Goal: Transaction & Acquisition: Download file/media

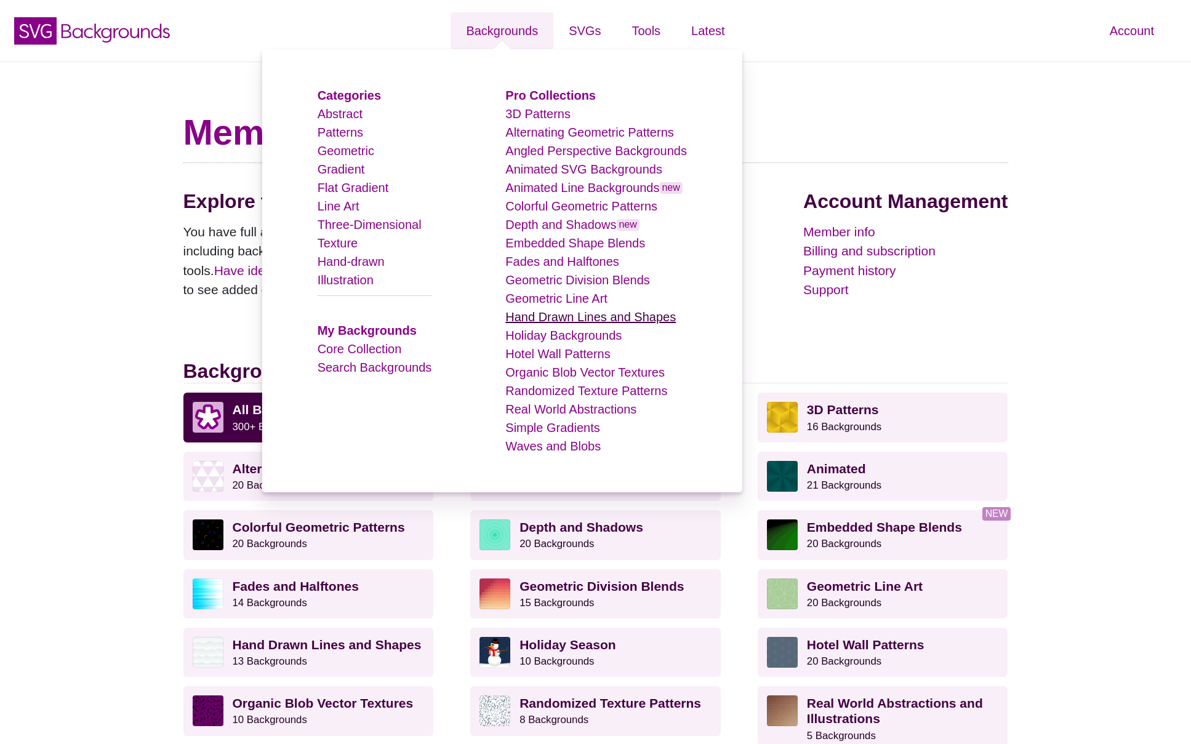
click at [562, 318] on link "Hand Drawn Lines and Shapes" at bounding box center [590, 317] width 170 height 14
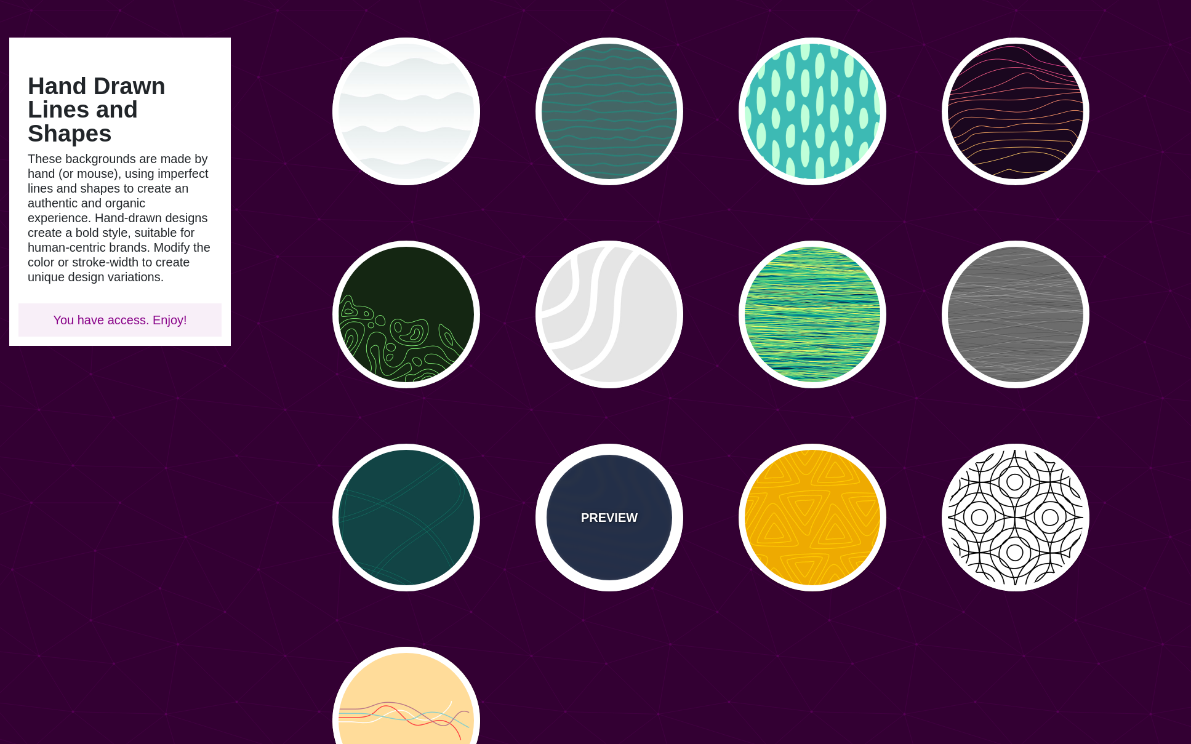
scroll to position [102, 0]
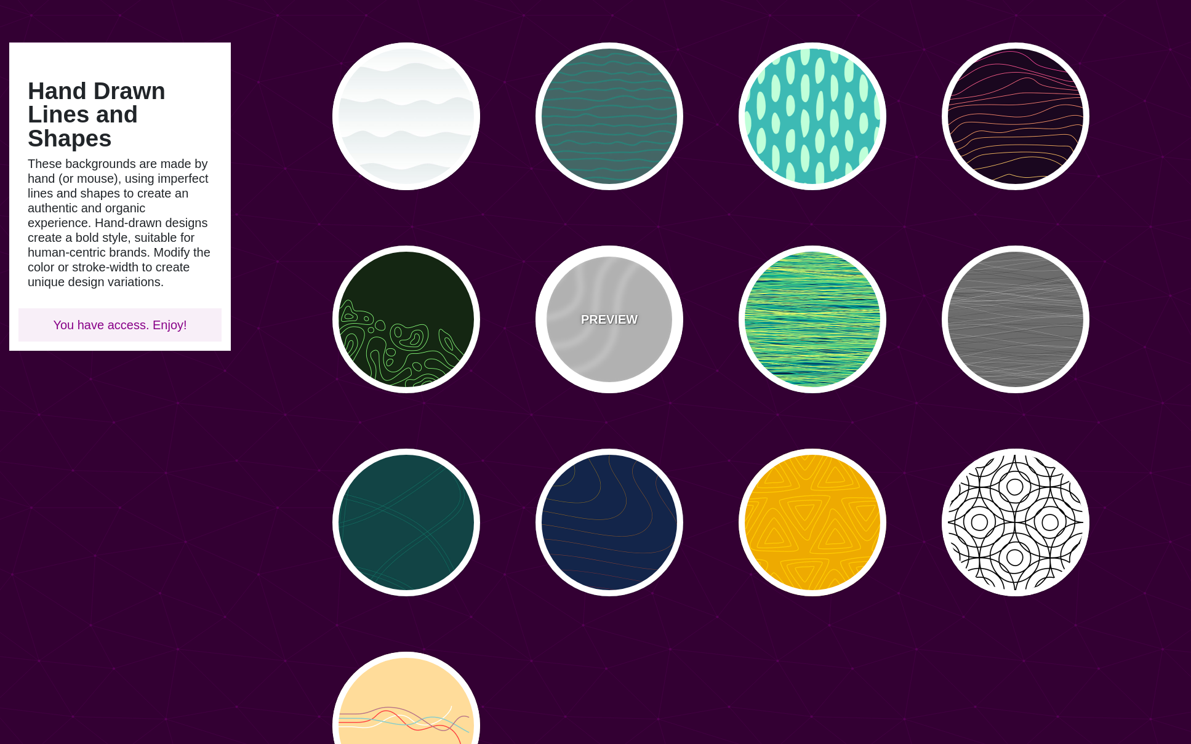
click at [592, 315] on p "PREVIEW" at bounding box center [609, 319] width 57 height 18
type input "#DDDDDD"
type input "35"
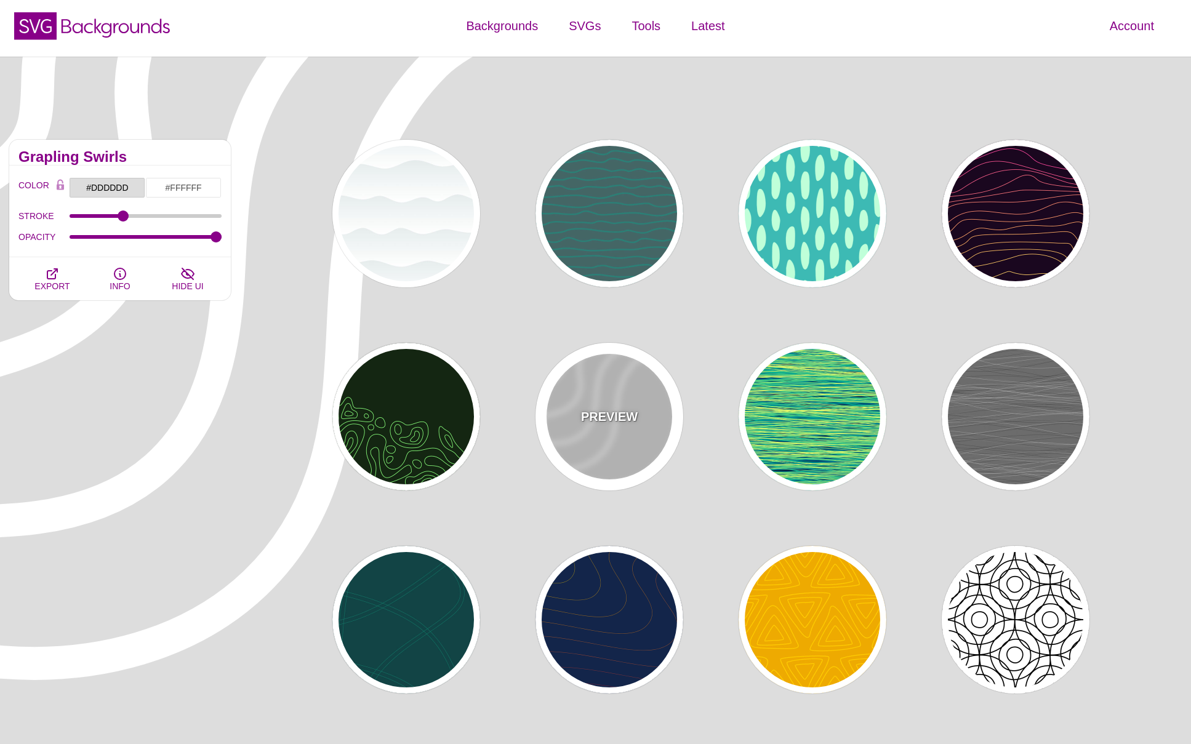
scroll to position [0, 0]
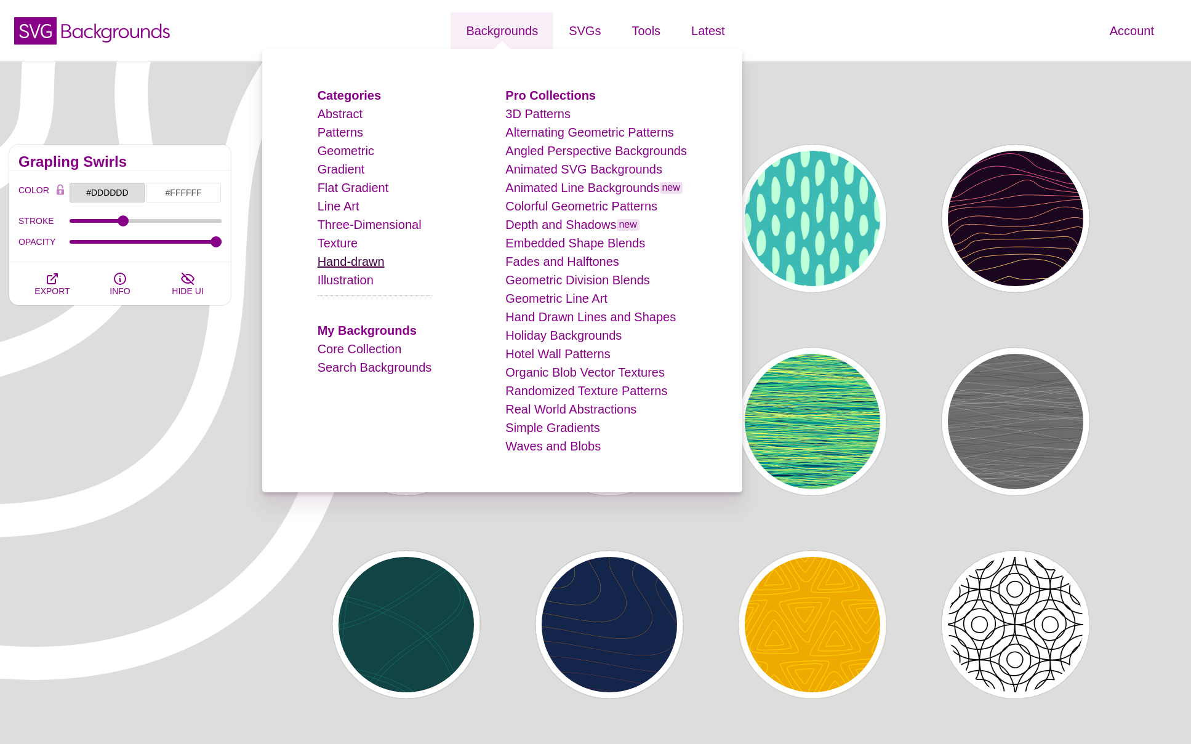
click at [349, 260] on link "Hand-drawn" at bounding box center [350, 262] width 67 height 14
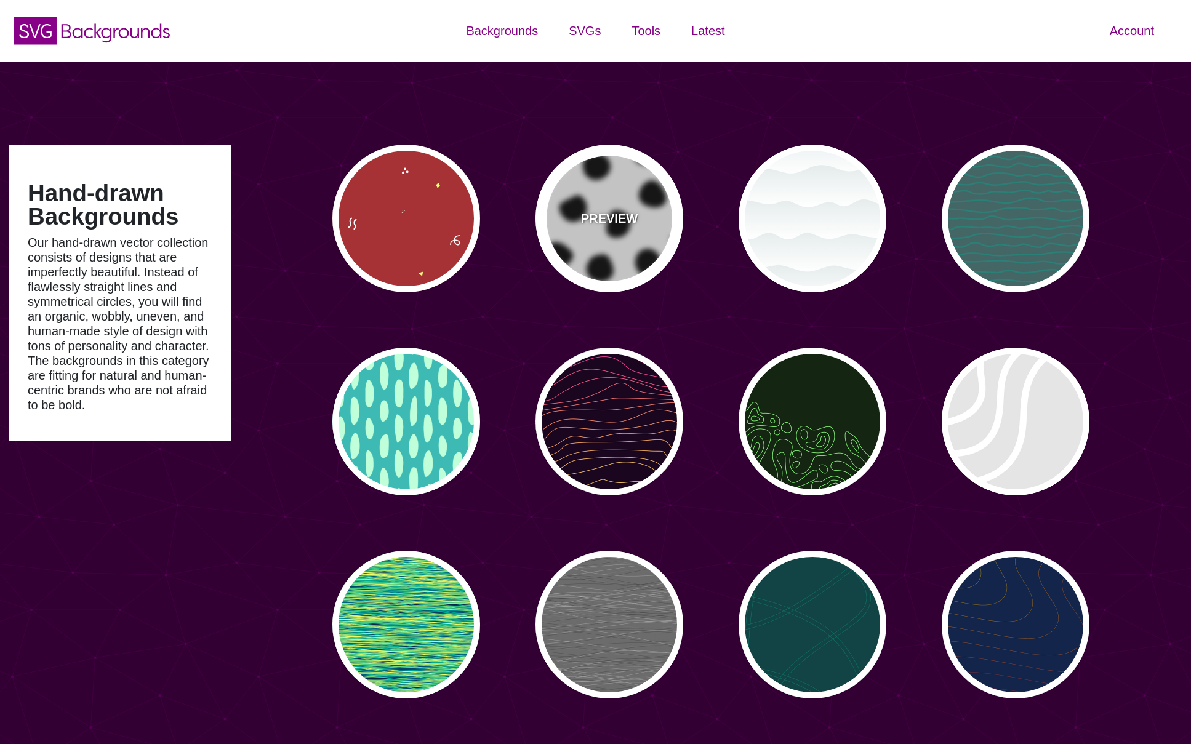
type input "#450057"
type input "#FFFFFF"
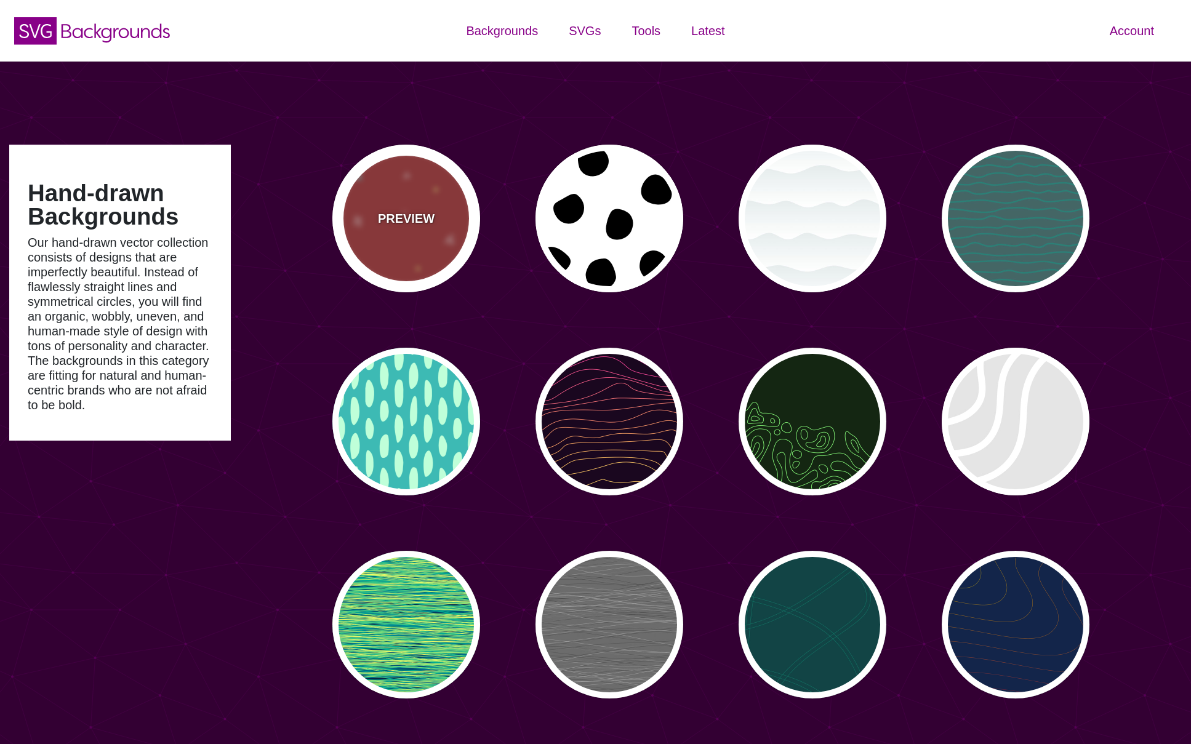
click at [408, 232] on div "PREVIEW" at bounding box center [406, 219] width 148 height 148
type input "#AA3333"
type input "#FFFF77"
type input "#55FFFF"
type input "1600"
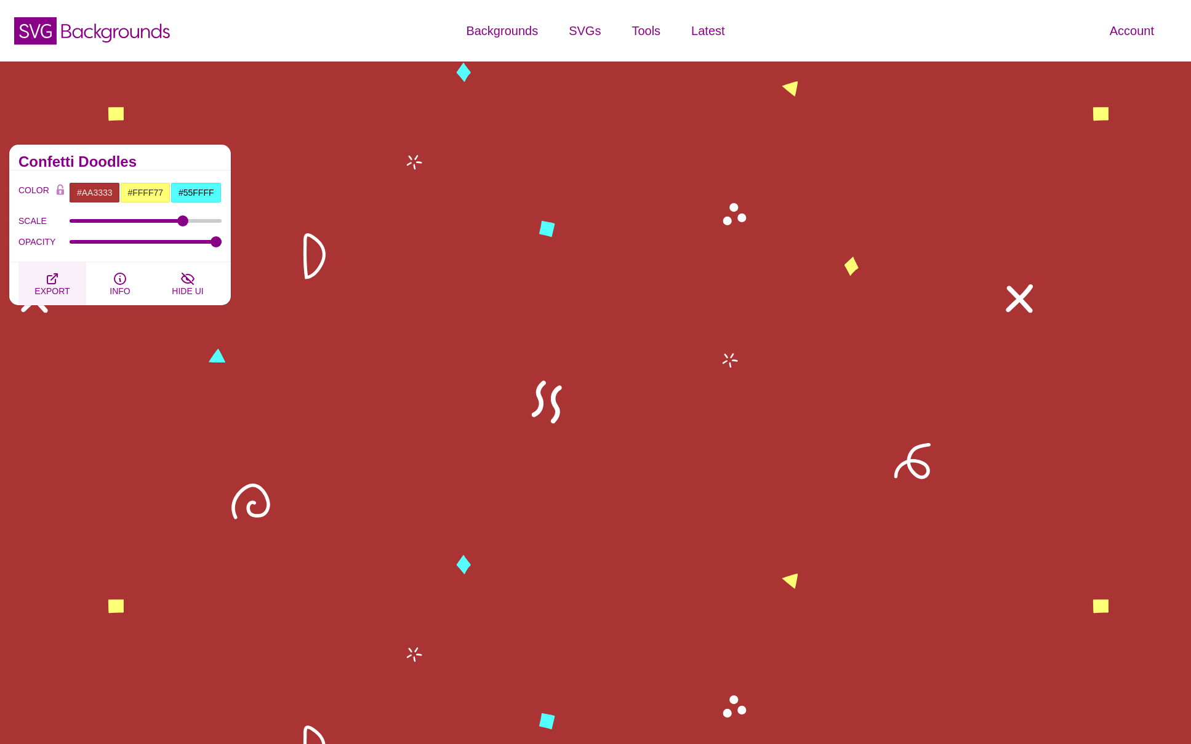
click at [54, 279] on icon "button" at bounding box center [52, 278] width 15 height 15
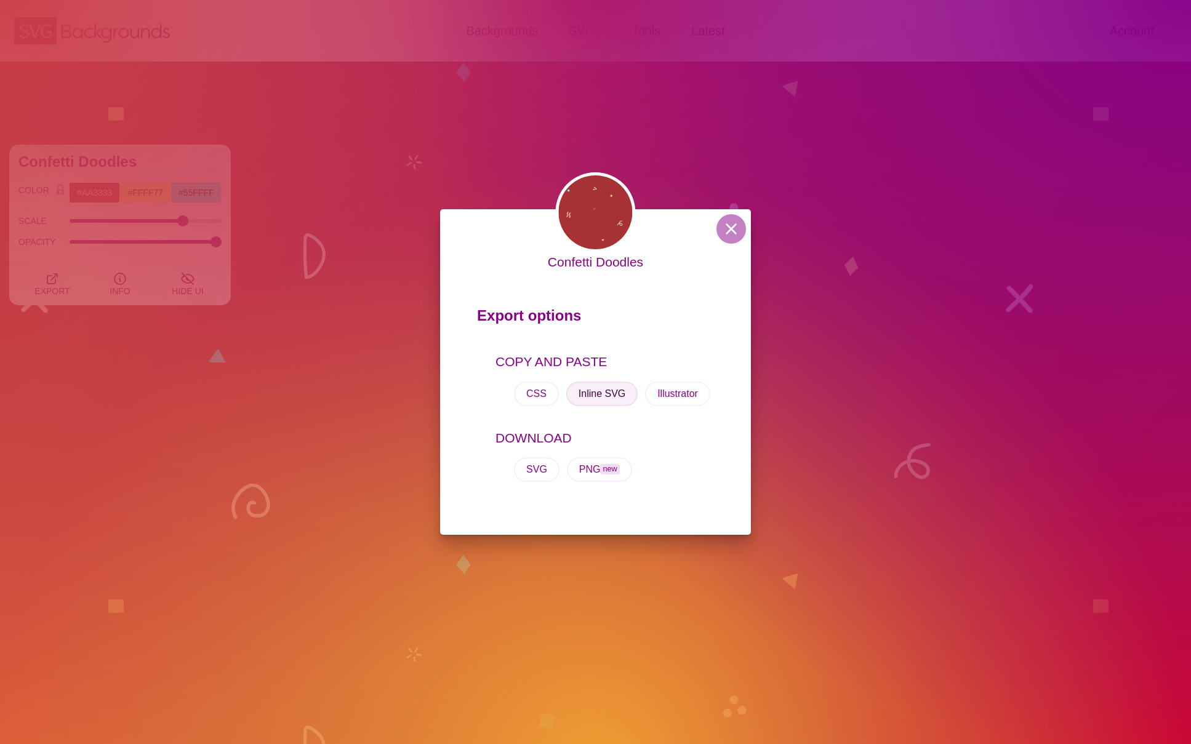
click at [608, 396] on button "Inline SVG" at bounding box center [601, 393] width 71 height 25
click at [541, 396] on button "CSS" at bounding box center [536, 393] width 45 height 25
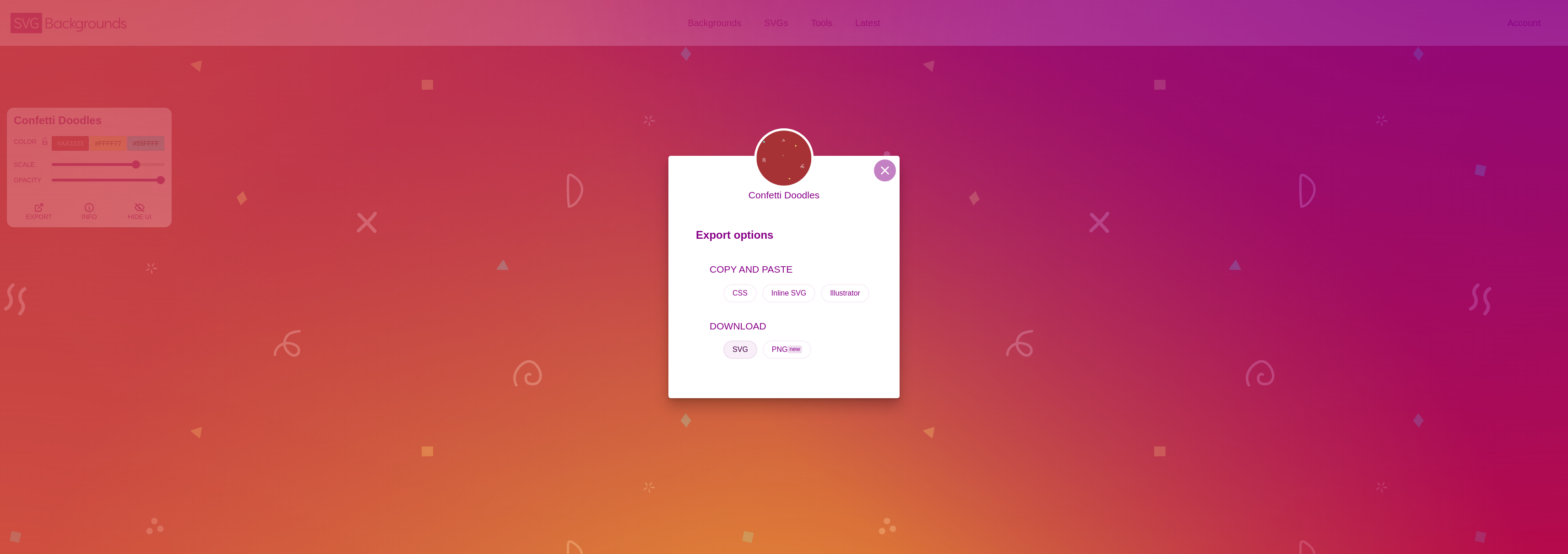
click at [738, 347] on button "SVG" at bounding box center [740, 349] width 34 height 19
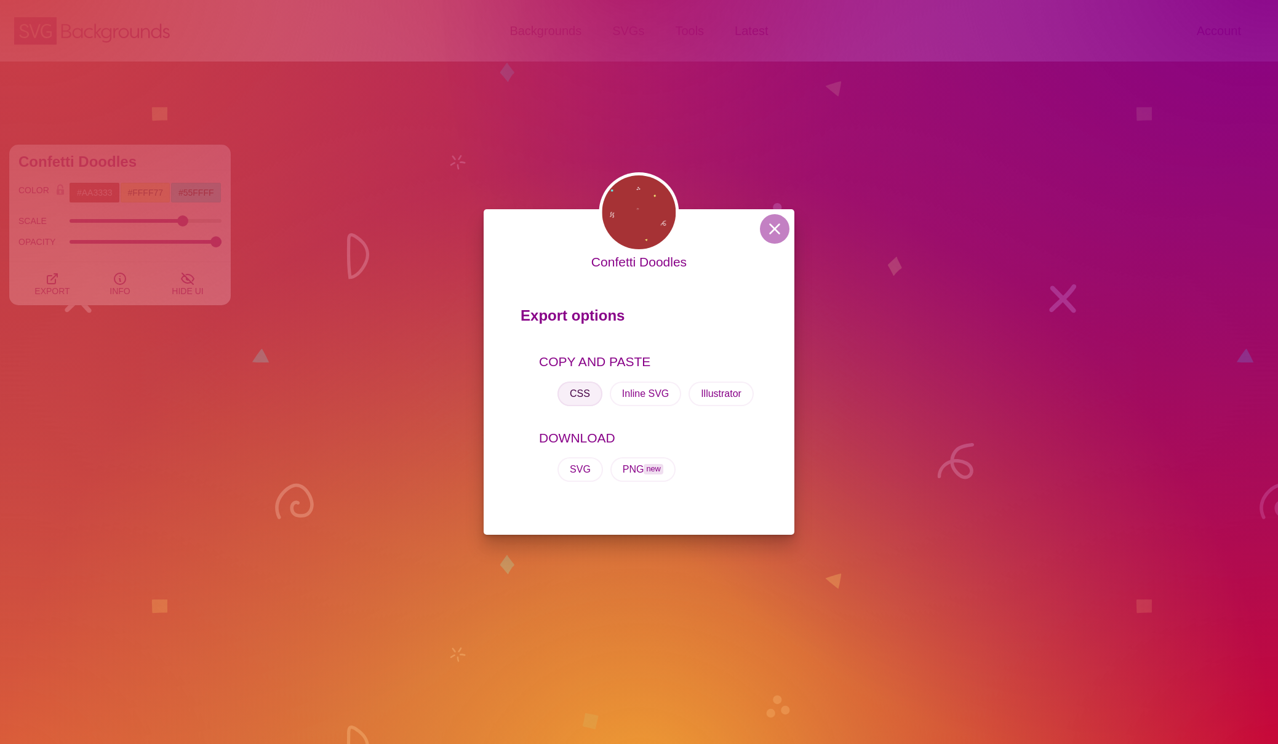
click at [578, 391] on button "CSS" at bounding box center [579, 393] width 45 height 25
click at [766, 232] on button at bounding box center [775, 229] width 30 height 30
